Goal: Task Accomplishment & Management: Manage account settings

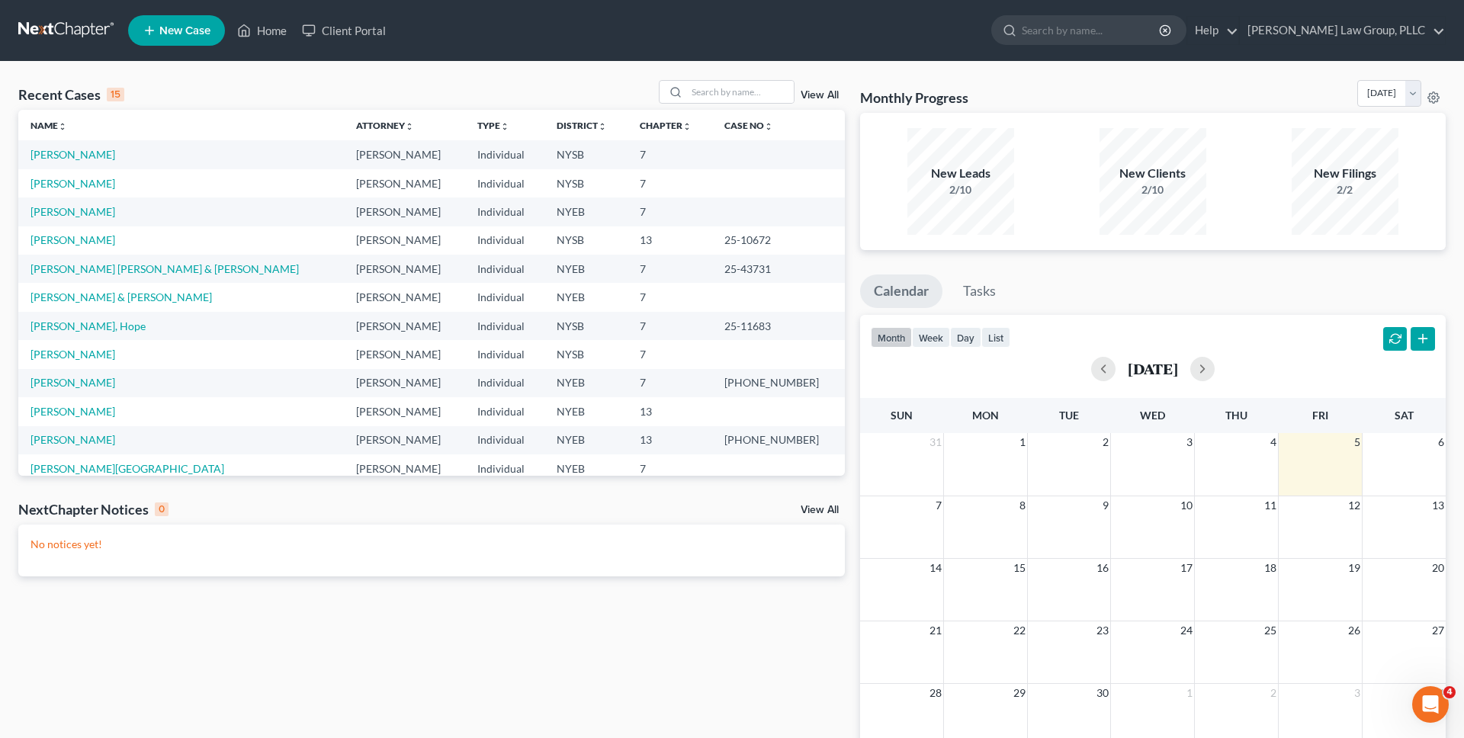
scroll to position [104, 0]
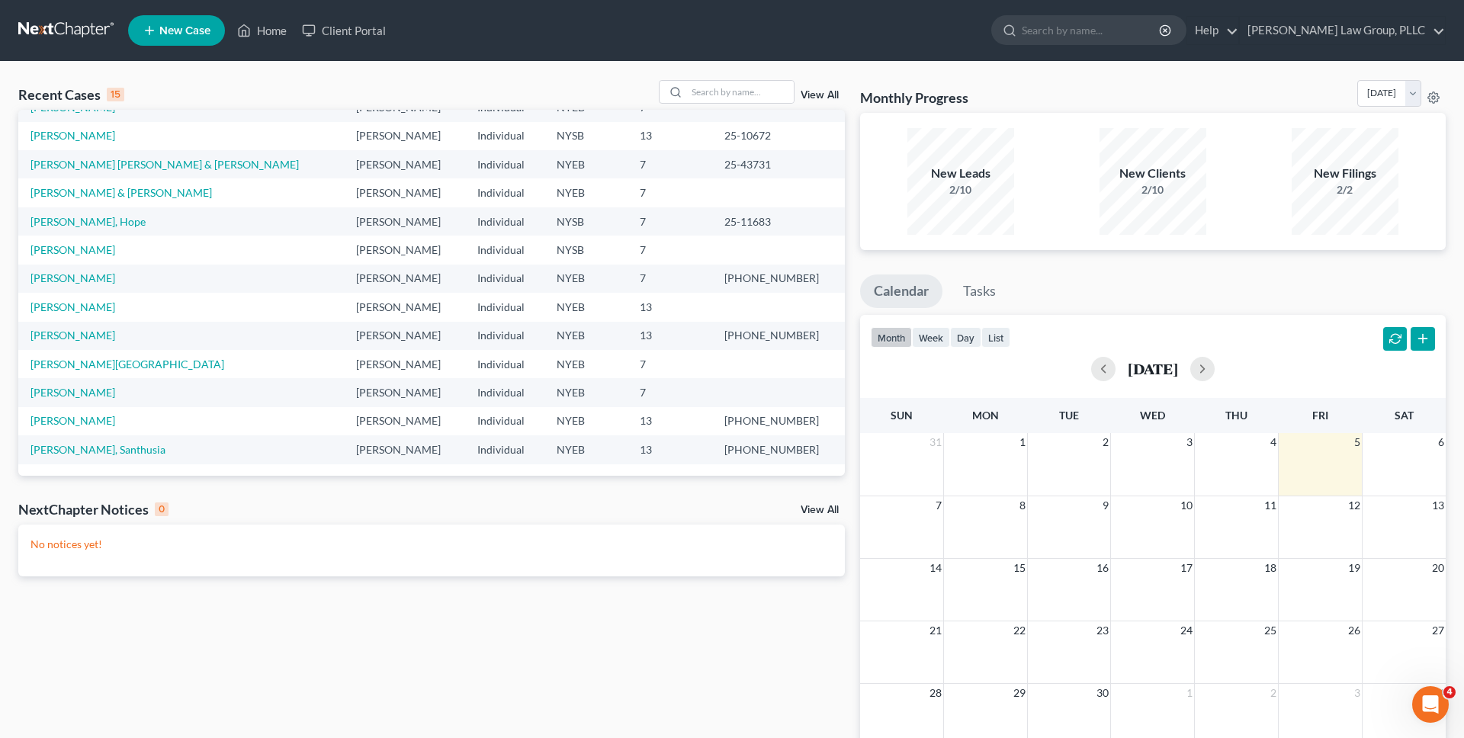
click at [93, 428] on td "[PERSON_NAME]" at bounding box center [181, 421] width 326 height 28
click at [94, 424] on link "[PERSON_NAME]" at bounding box center [73, 420] width 85 height 13
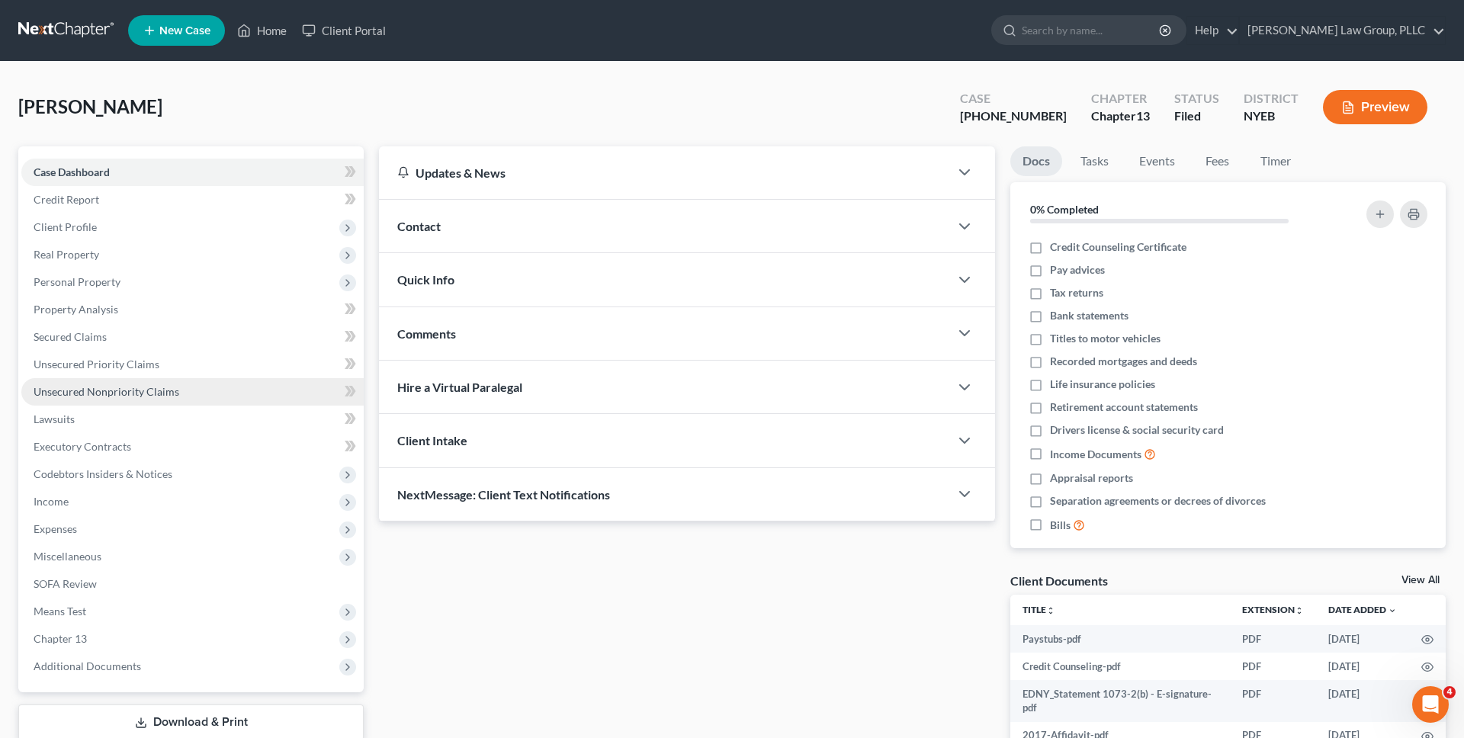
click at [291, 387] on link "Unsecured Nonpriority Claims" at bounding box center [192, 391] width 342 height 27
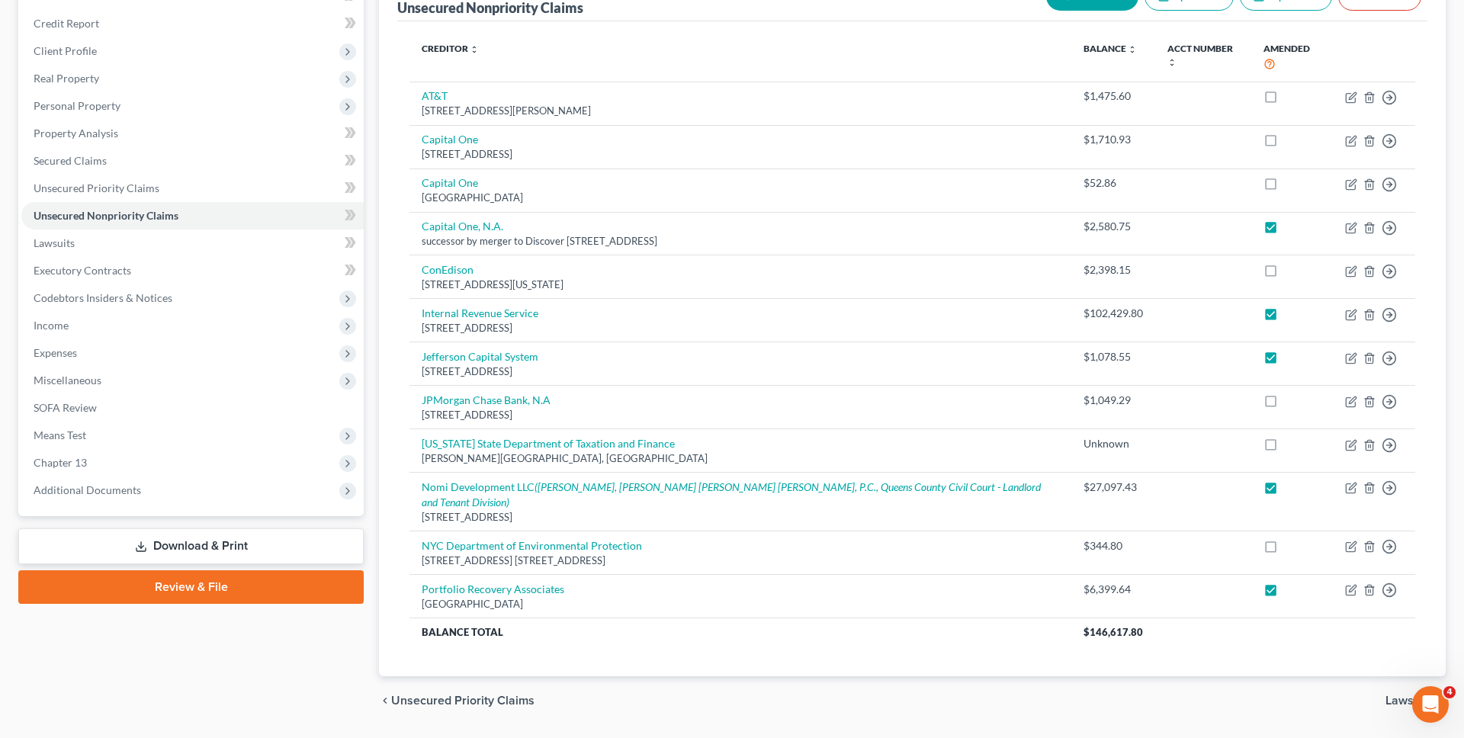
scroll to position [193, 0]
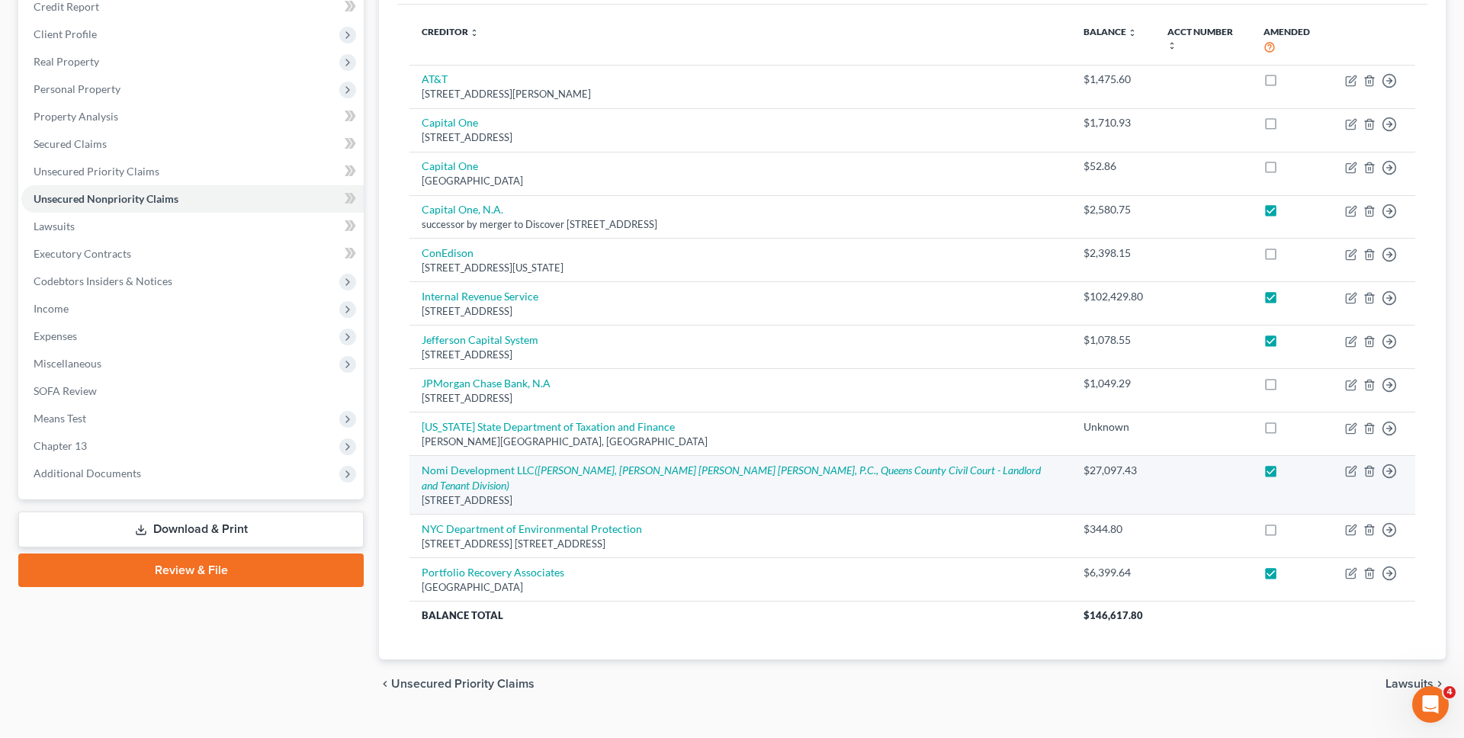
click at [1285, 474] on label at bounding box center [1285, 474] width 0 height 0
click at [1291, 463] on input "checkbox" at bounding box center [1296, 468] width 10 height 10
checkbox input "false"
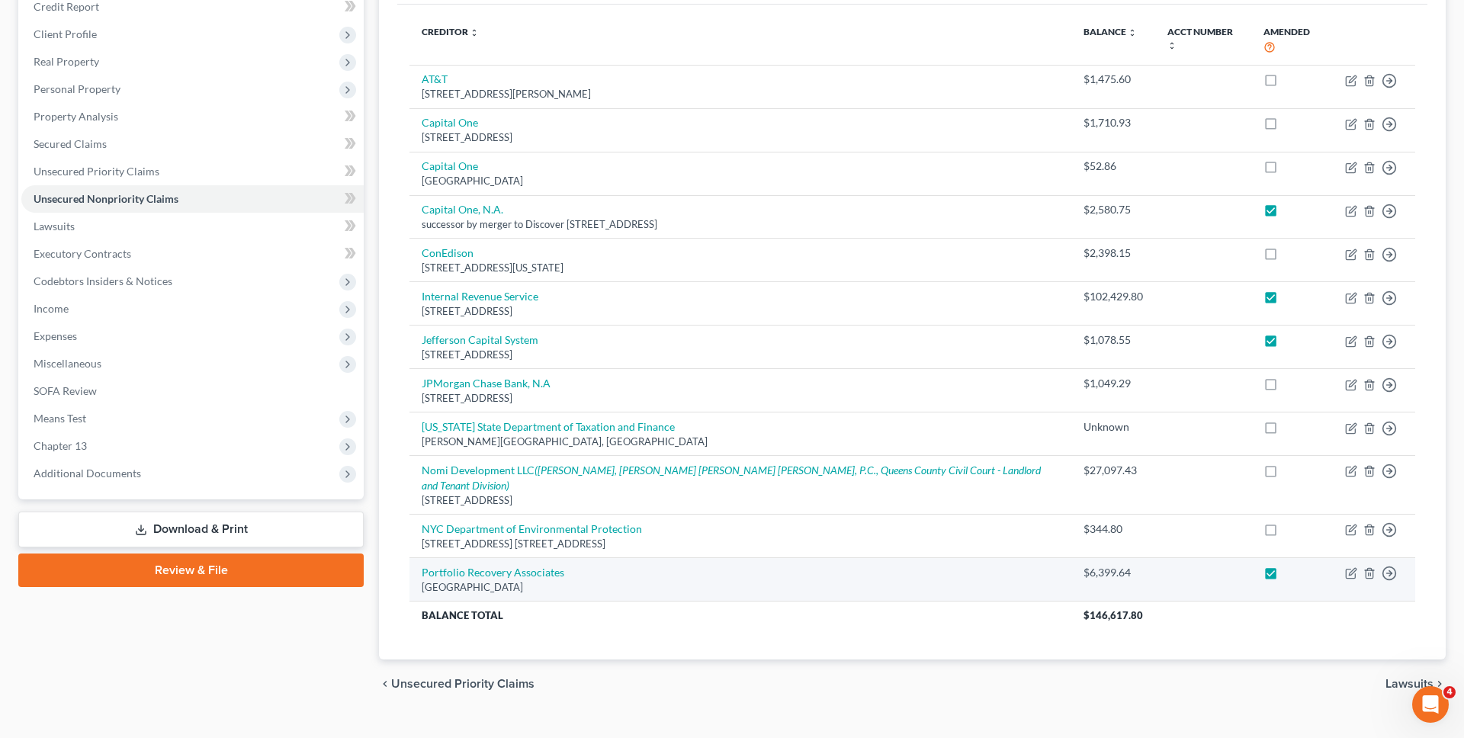
click at [1285, 577] on label at bounding box center [1285, 577] width 0 height 0
click at [1291, 565] on input "checkbox" at bounding box center [1296, 570] width 10 height 10
checkbox input "false"
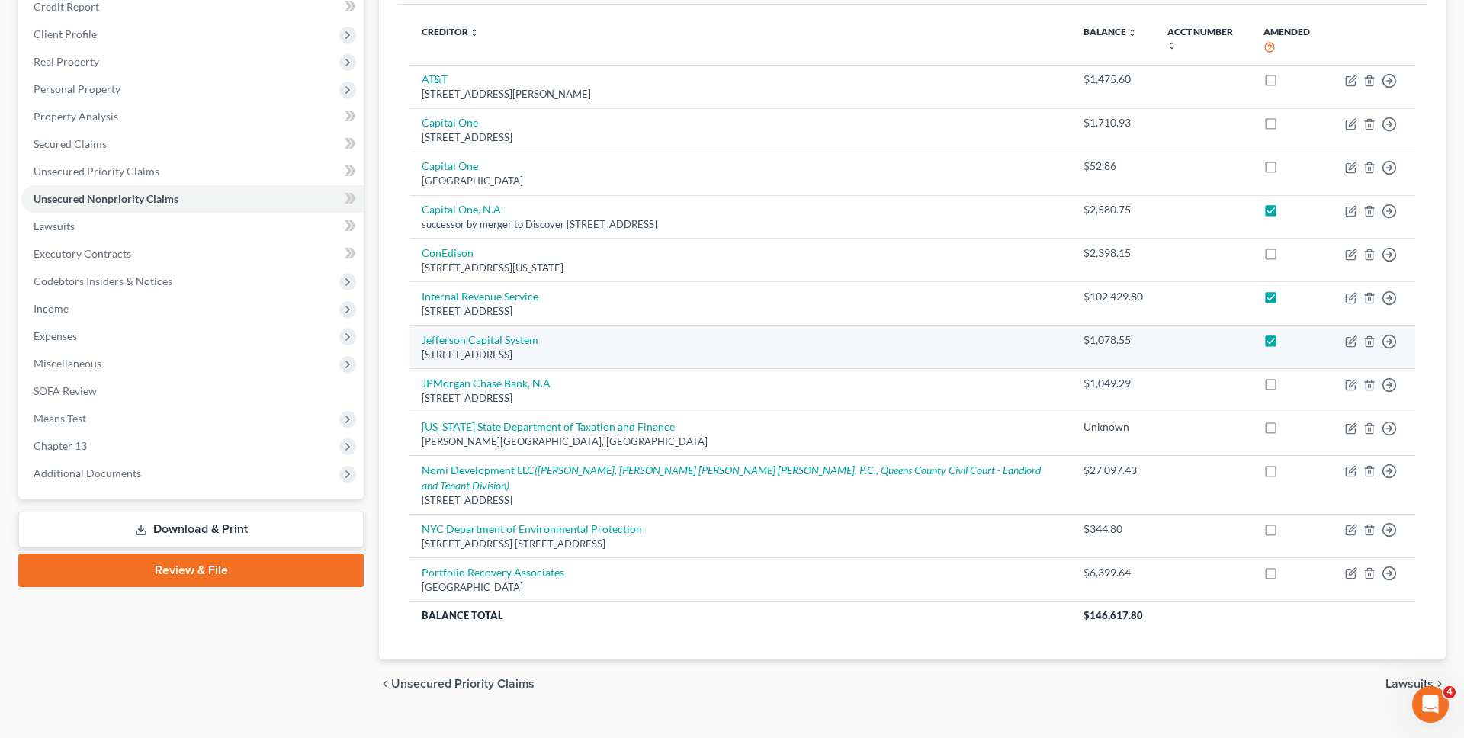
click at [1285, 344] on label at bounding box center [1285, 344] width 0 height 0
click at [1291, 332] on input "checkbox" at bounding box center [1296, 337] width 10 height 10
checkbox input "false"
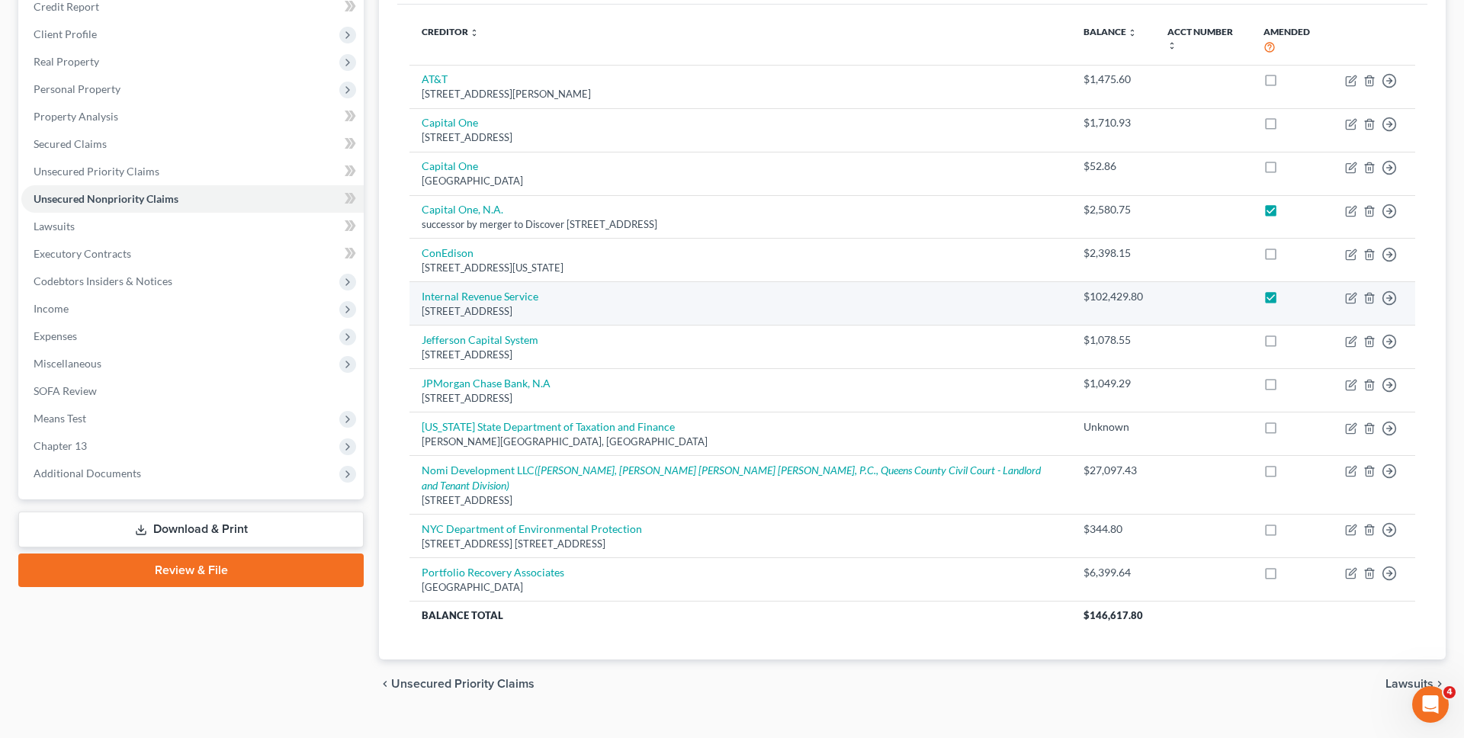
click at [1285, 300] on label at bounding box center [1285, 300] width 0 height 0
click at [1291, 289] on input "checkbox" at bounding box center [1296, 294] width 10 height 10
checkbox input "false"
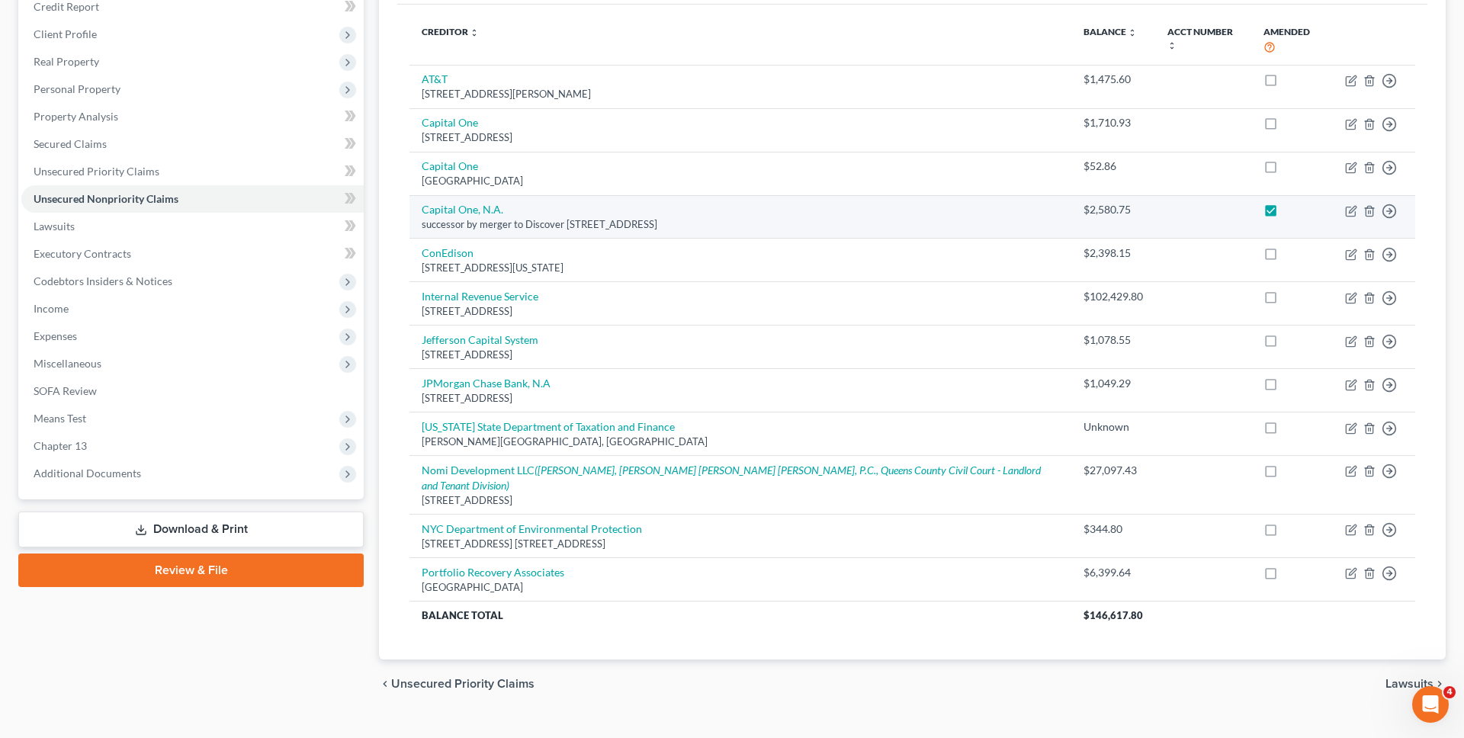
click at [1285, 214] on label at bounding box center [1285, 214] width 0 height 0
click at [1291, 202] on input "checkbox" at bounding box center [1296, 207] width 10 height 10
checkbox input "false"
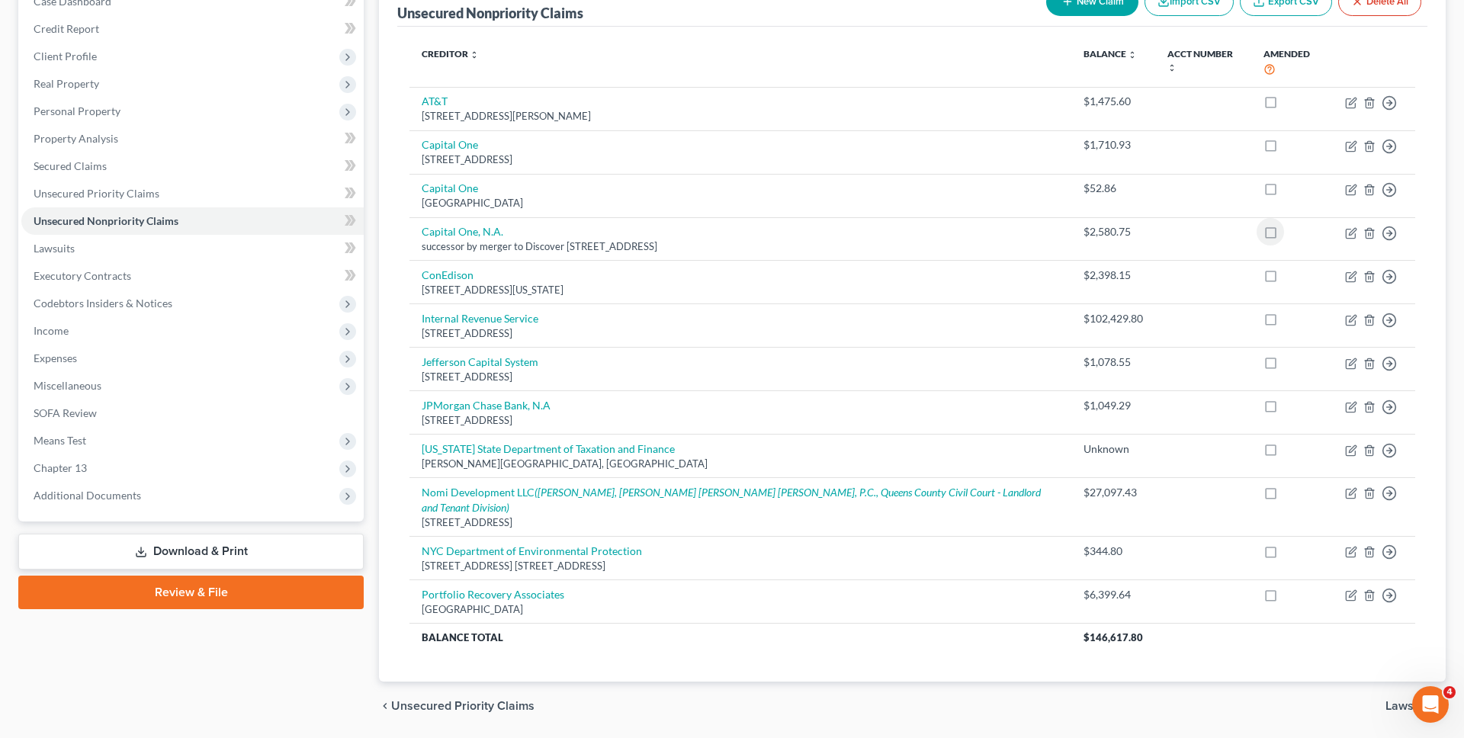
scroll to position [0, 0]
